Goal: Transaction & Acquisition: Purchase product/service

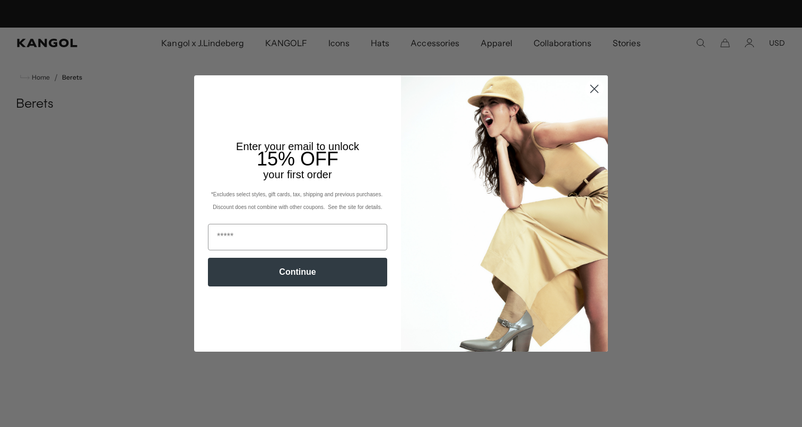
click at [598, 85] on circle "Close dialog" at bounding box center [595, 89] width 18 height 18
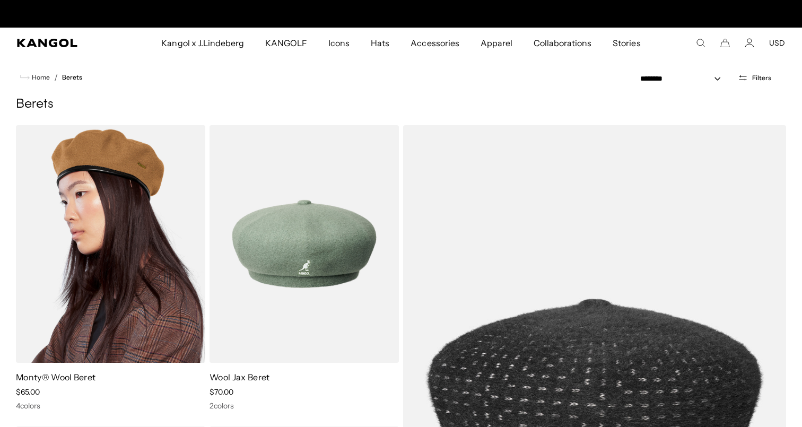
click at [156, 209] on img at bounding box center [110, 244] width 189 height 238
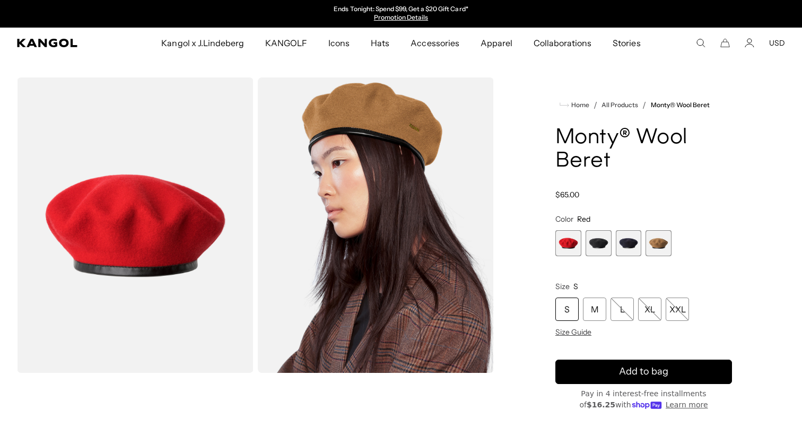
click at [602, 245] on span "2 of 4" at bounding box center [599, 243] width 26 height 26
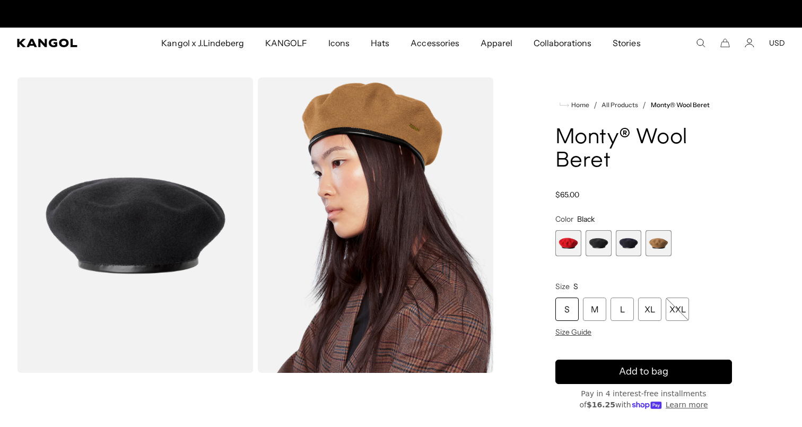
click at [643, 238] on div "Red Variant sold out or unavailable Black Variant sold out or unavailable Dark …" at bounding box center [644, 243] width 177 height 26
click at [634, 240] on span "3 of 4" at bounding box center [629, 243] width 26 height 26
click at [651, 241] on span "4 of 4" at bounding box center [659, 243] width 26 height 26
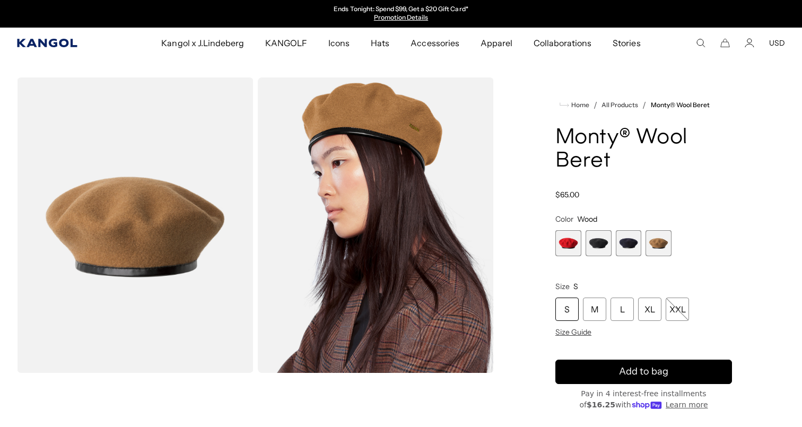
click at [76, 44] on icon "Kangol" at bounding box center [47, 43] width 61 height 8
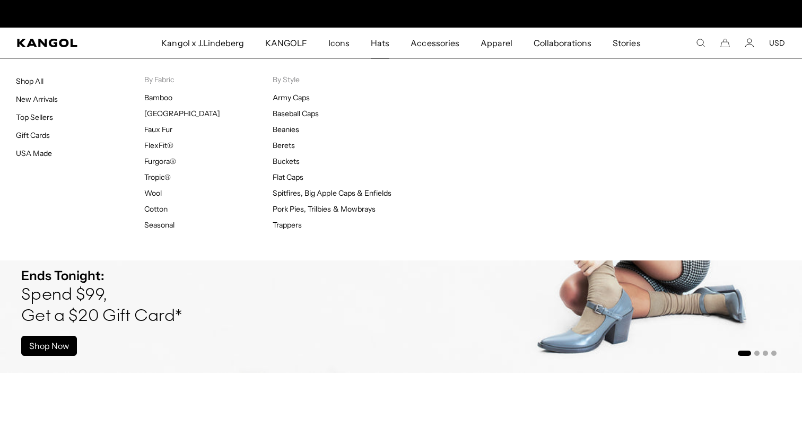
scroll to position [0, 219]
click at [382, 49] on span "Hats" at bounding box center [380, 43] width 19 height 31
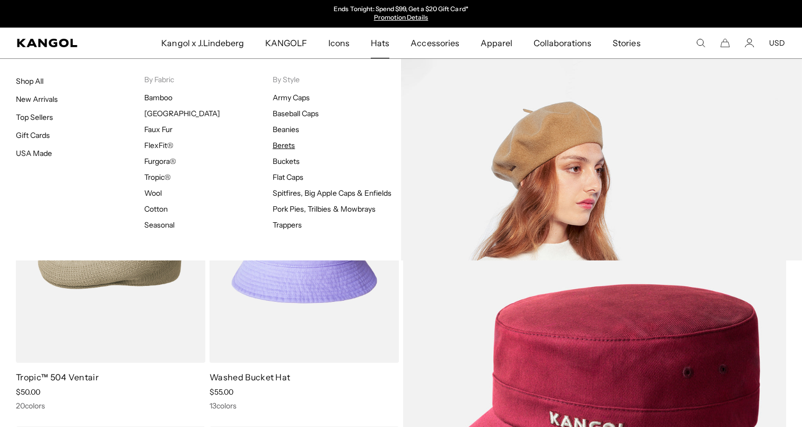
click at [288, 149] on link "Berets" at bounding box center [284, 146] width 22 height 10
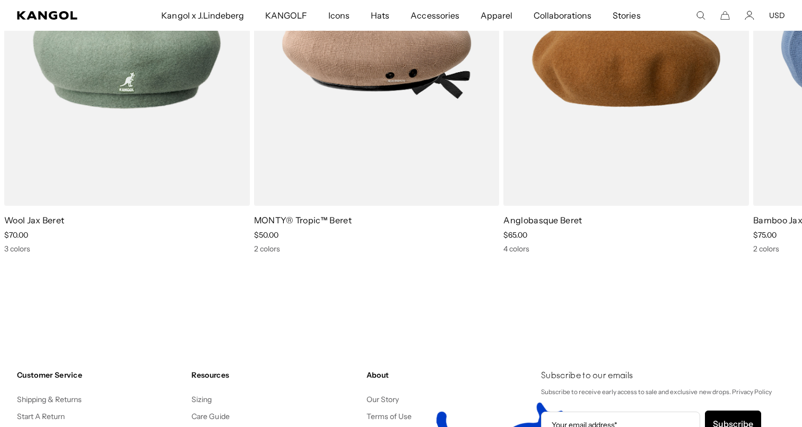
scroll to position [1543, 0]
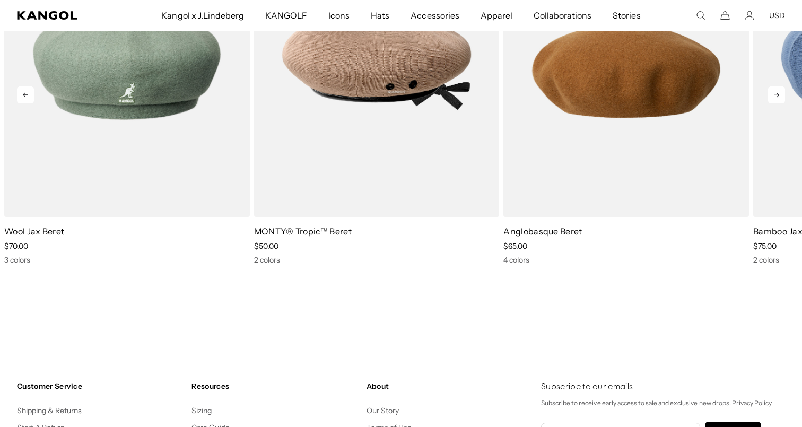
click at [781, 96] on icon at bounding box center [777, 95] width 17 height 17
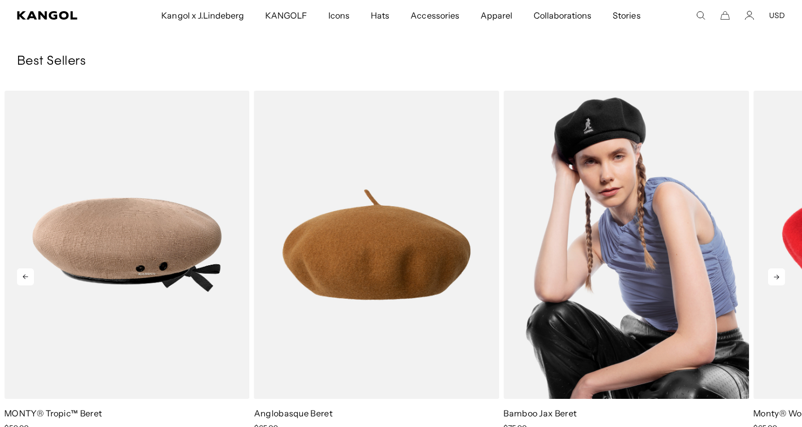
scroll to position [0, 219]
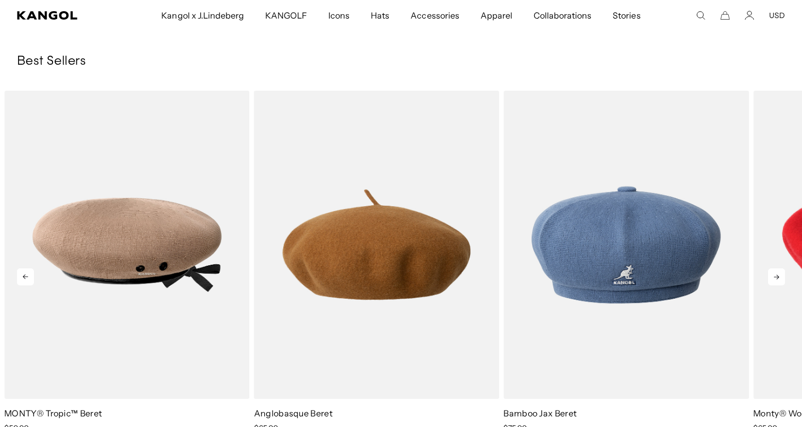
click at [773, 277] on icon at bounding box center [777, 277] width 17 height 17
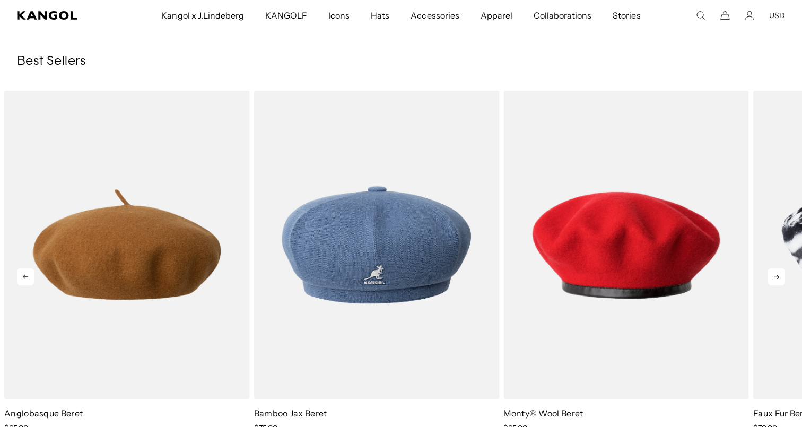
scroll to position [0, 0]
click at [781, 274] on icon at bounding box center [777, 277] width 17 height 17
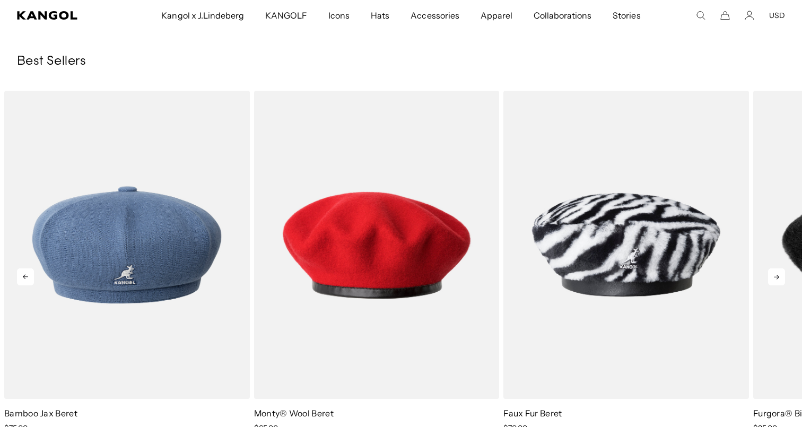
click at [781, 274] on icon at bounding box center [777, 277] width 17 height 17
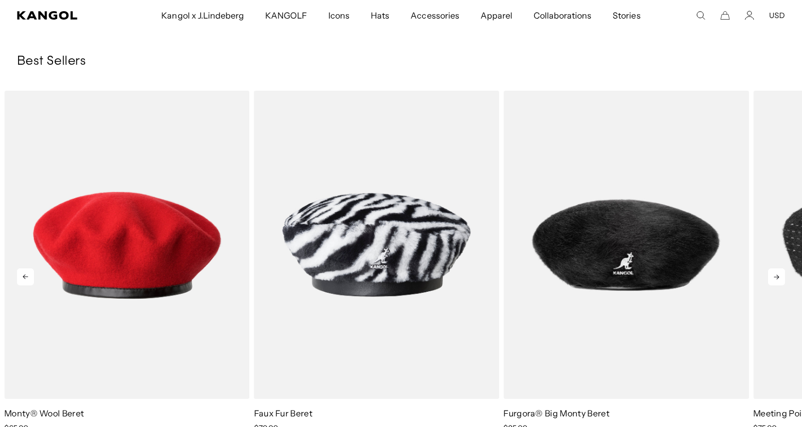
click at [781, 274] on icon at bounding box center [777, 277] width 17 height 17
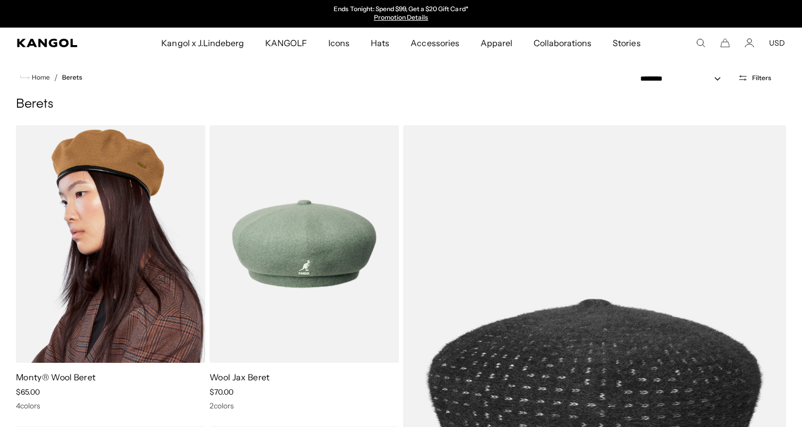
click at [157, 236] on img at bounding box center [110, 244] width 189 height 238
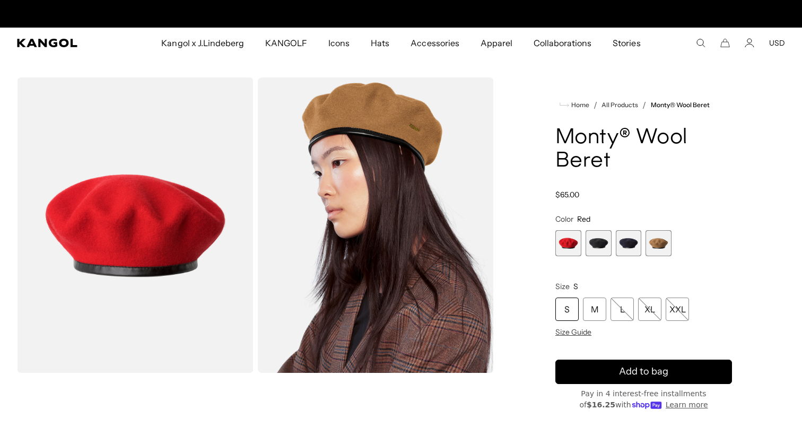
scroll to position [0, 219]
click at [652, 243] on span "4 of 4" at bounding box center [659, 243] width 26 height 26
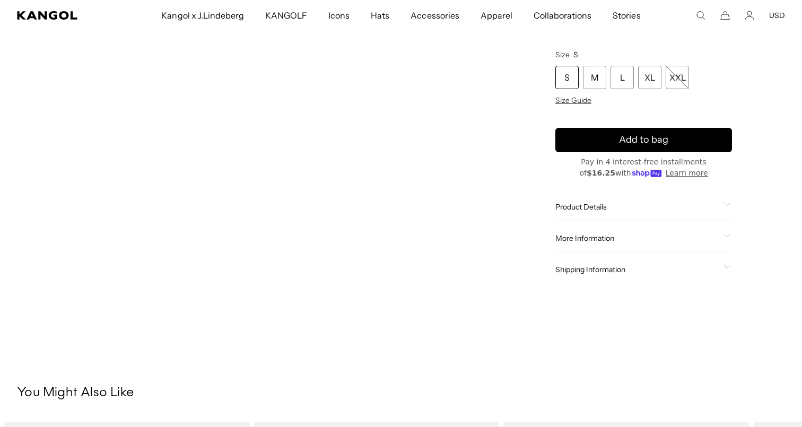
scroll to position [350, 0]
